Goal: Check status: Check status

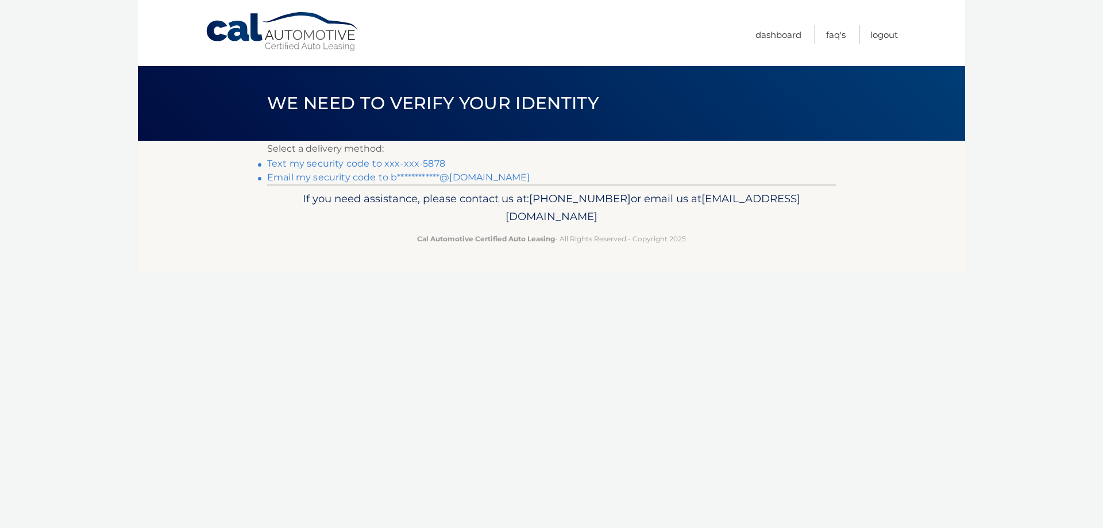
click at [476, 177] on link "**********" at bounding box center [398, 177] width 262 height 11
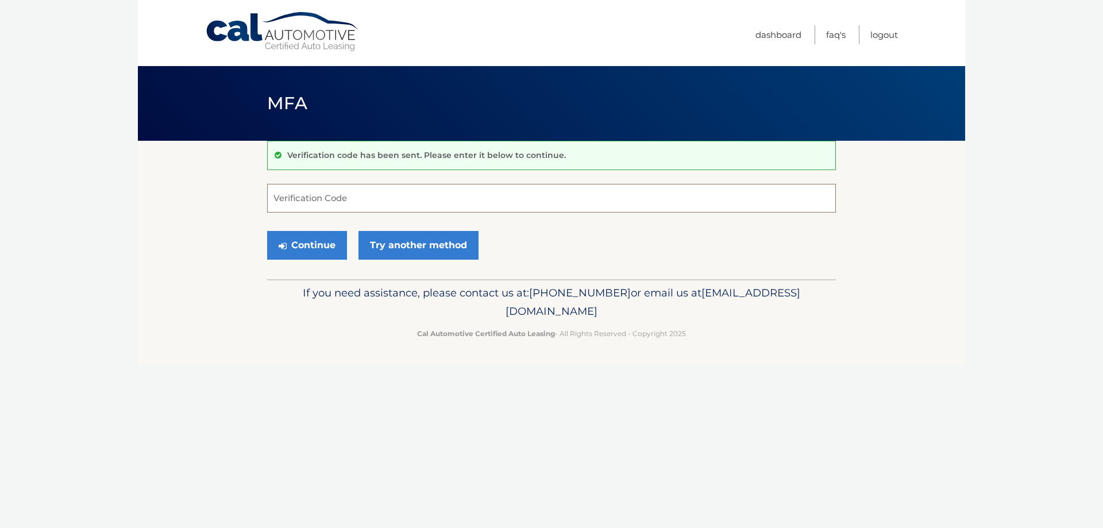
click at [383, 204] on input "Verification Code" at bounding box center [551, 198] width 569 height 29
paste input "165688"
type input "165688"
click at [305, 246] on button "Continue" at bounding box center [307, 245] width 80 height 29
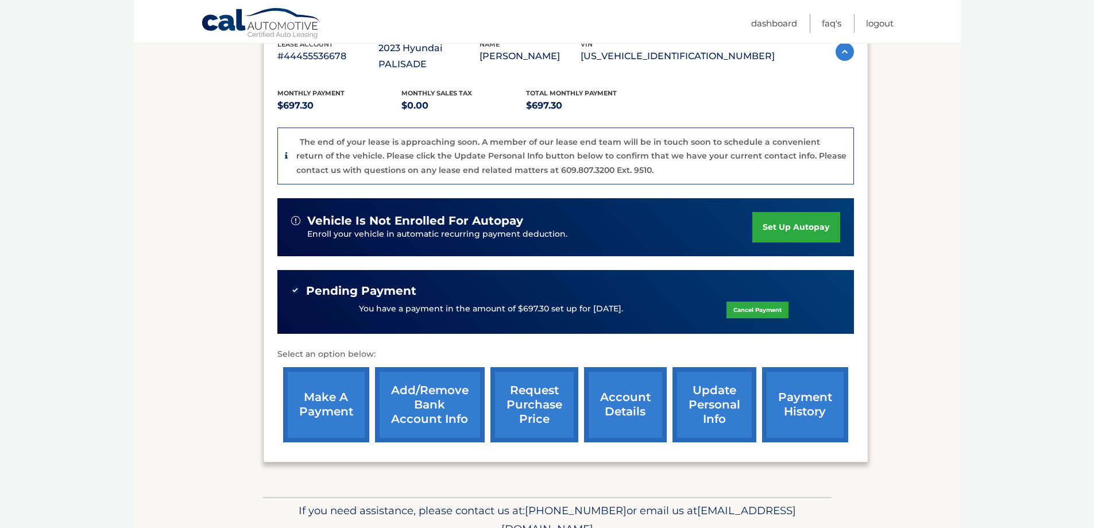
scroll to position [261, 0]
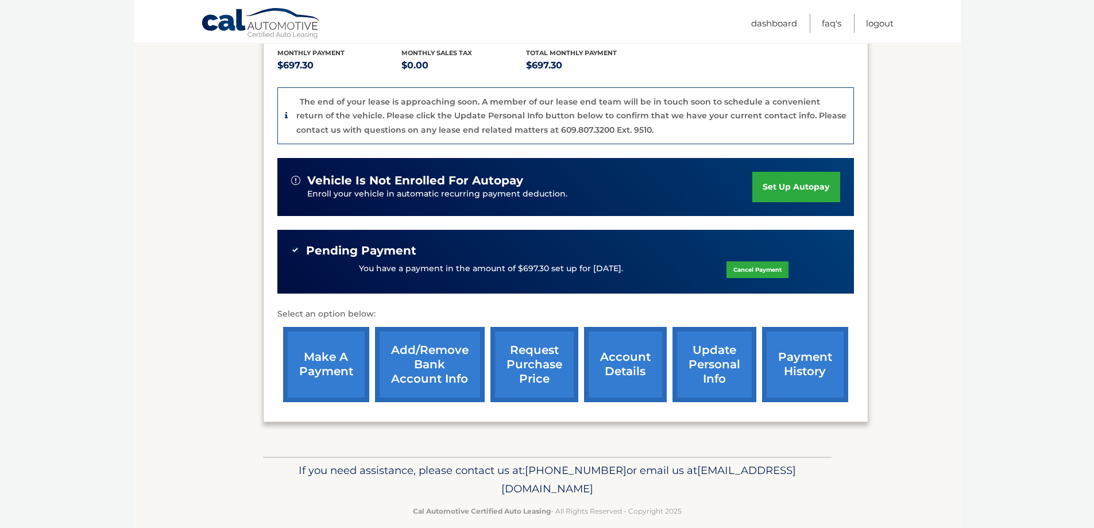
click at [625, 349] on link "account details" at bounding box center [625, 364] width 83 height 75
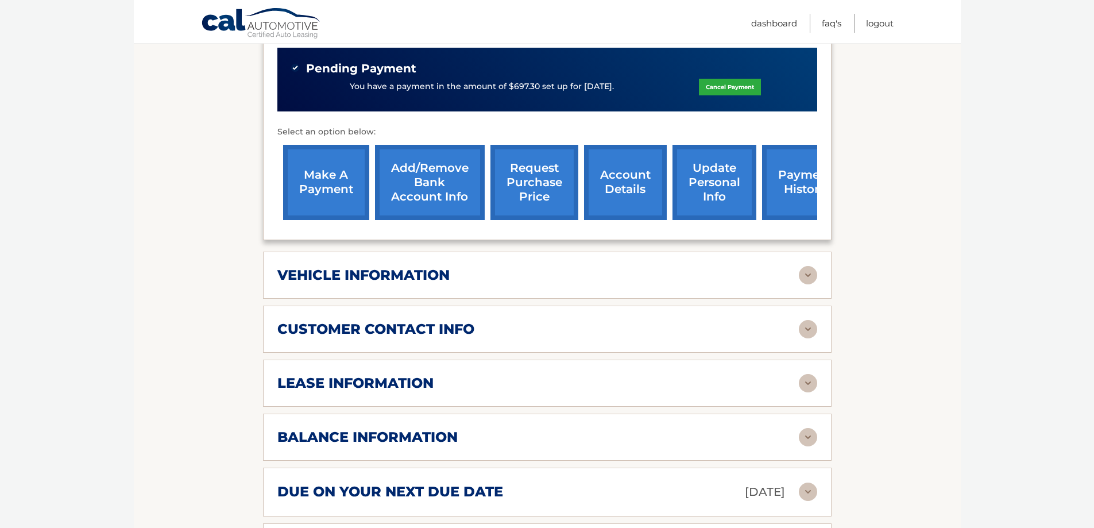
scroll to position [402, 0]
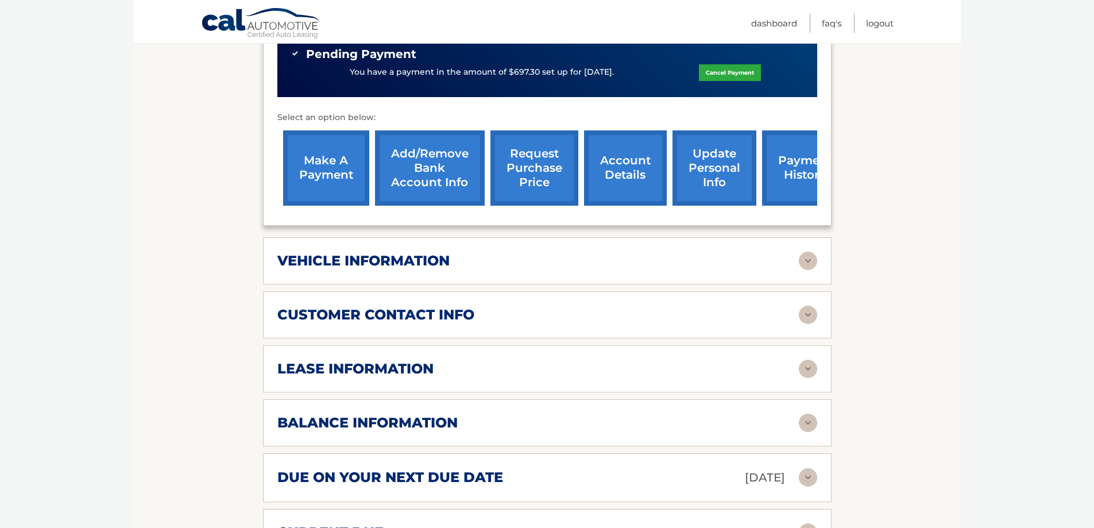
click at [669, 414] on div "balance information" at bounding box center [538, 422] width 522 height 17
